Goal: Transaction & Acquisition: Book appointment/travel/reservation

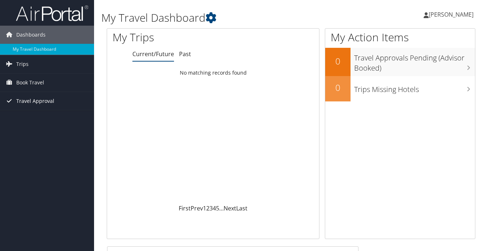
click at [40, 102] on span "Travel Approval" at bounding box center [35, 101] width 38 height 18
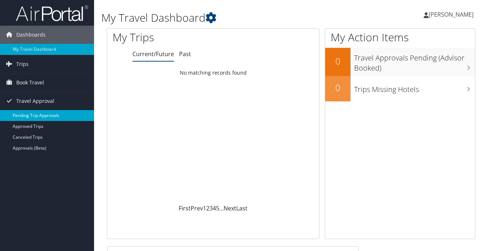
click at [39, 117] on link "Pending Trip Approvals" at bounding box center [47, 115] width 94 height 11
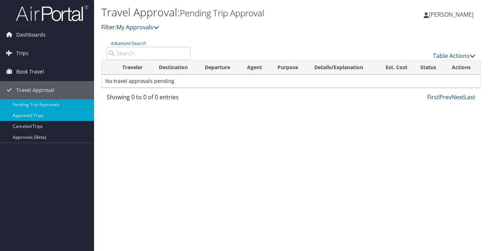
click at [37, 116] on link "Approved Trips" at bounding box center [47, 115] width 94 height 11
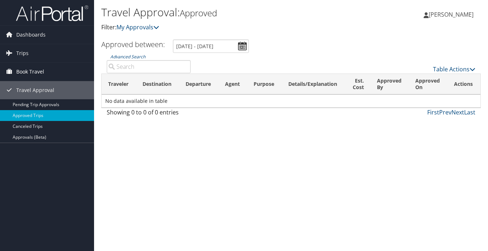
click at [30, 72] on span "Book Travel" at bounding box center [30, 72] width 28 height 18
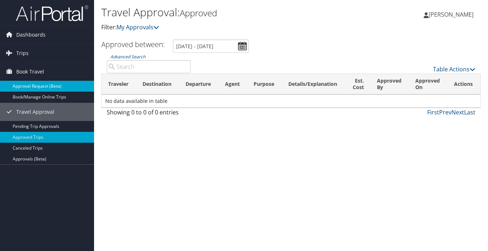
click at [33, 86] on link "Approval Request (Beta)" at bounding box center [47, 86] width 94 height 11
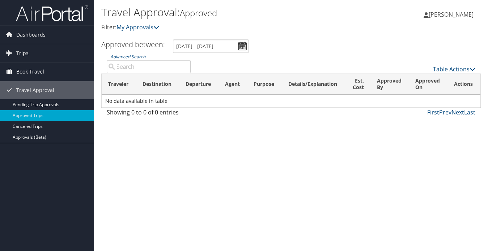
click at [26, 72] on span "Book Travel" at bounding box center [30, 72] width 28 height 18
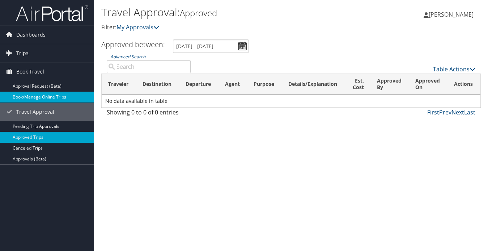
click at [27, 96] on link "Book/Manage Online Trips" at bounding box center [47, 97] width 94 height 11
